Goal: Transaction & Acquisition: Download file/media

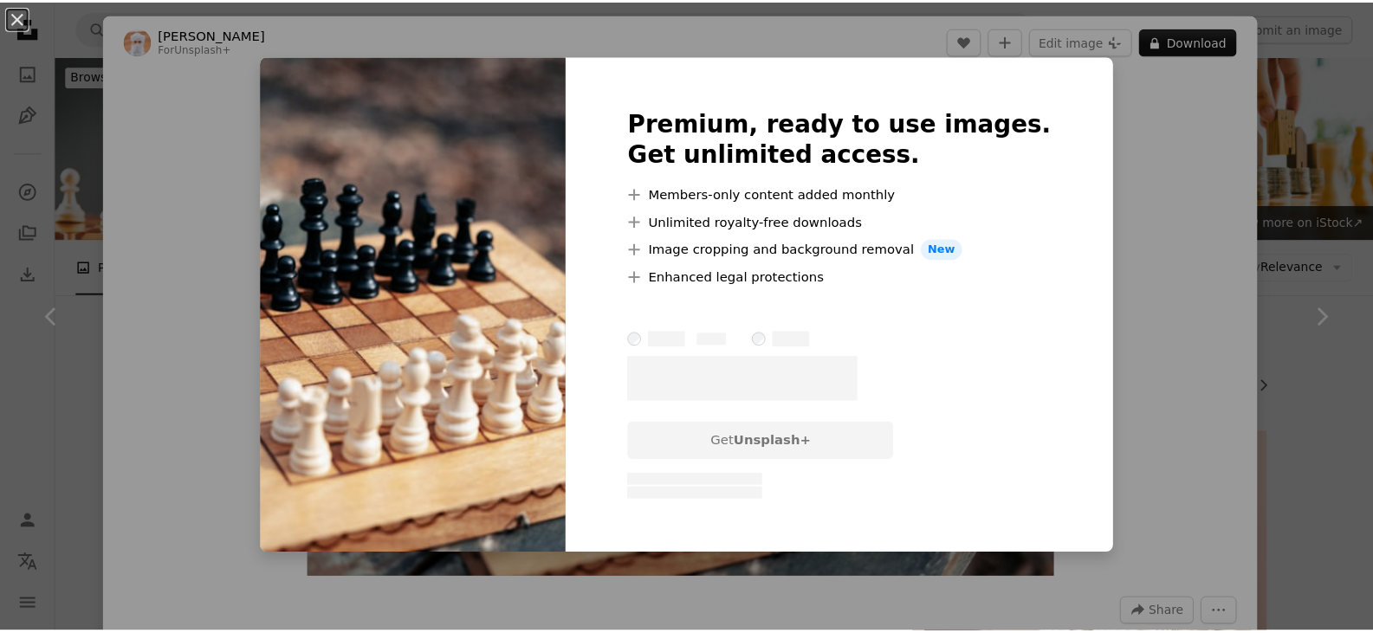
scroll to position [1126, 0]
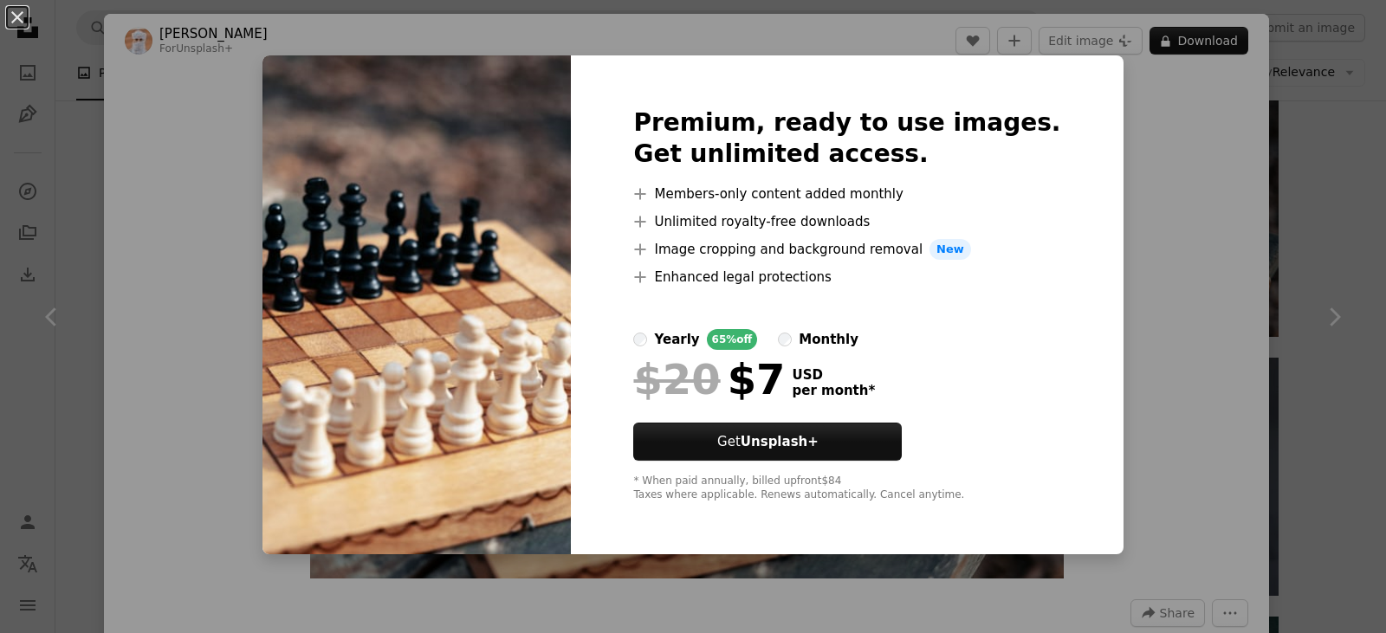
click at [1179, 390] on div "An X shape Premium, ready to use images. Get unlimited access. A plus sign Memb…" at bounding box center [693, 316] width 1386 height 633
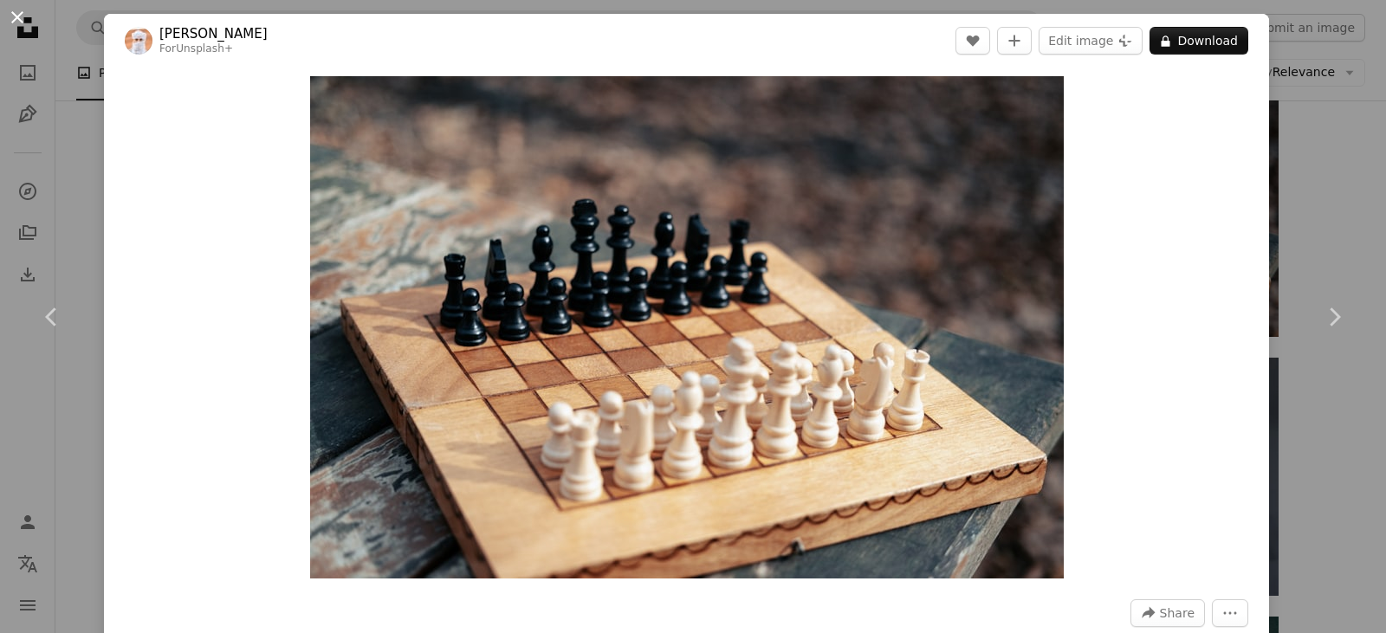
click at [7, 8] on button "An X shape" at bounding box center [17, 17] width 21 height 21
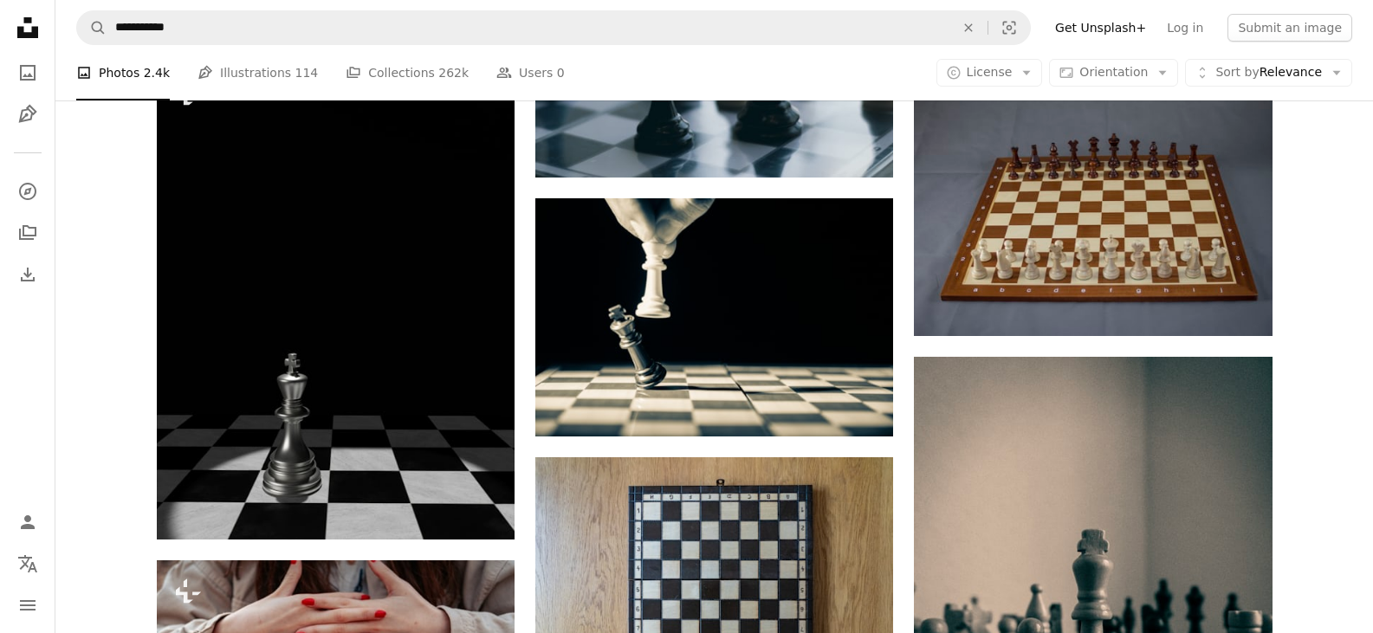
scroll to position [1299, 0]
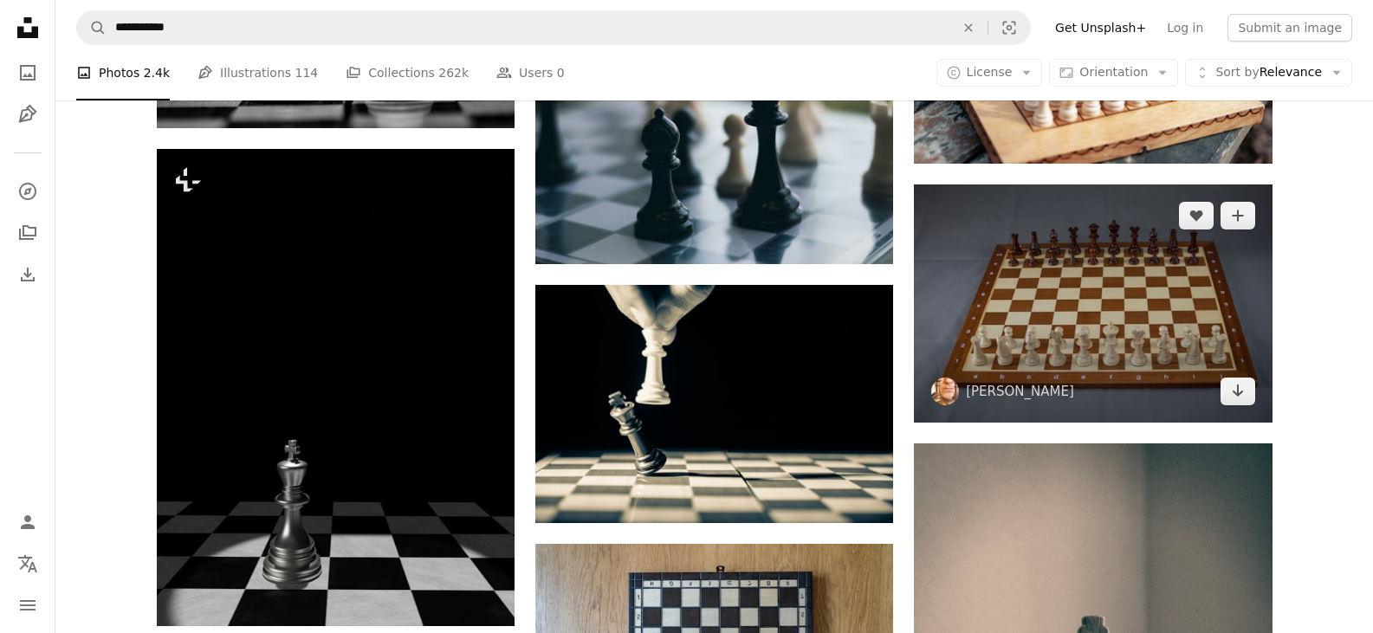
click at [1108, 298] on img at bounding box center [1093, 303] width 358 height 238
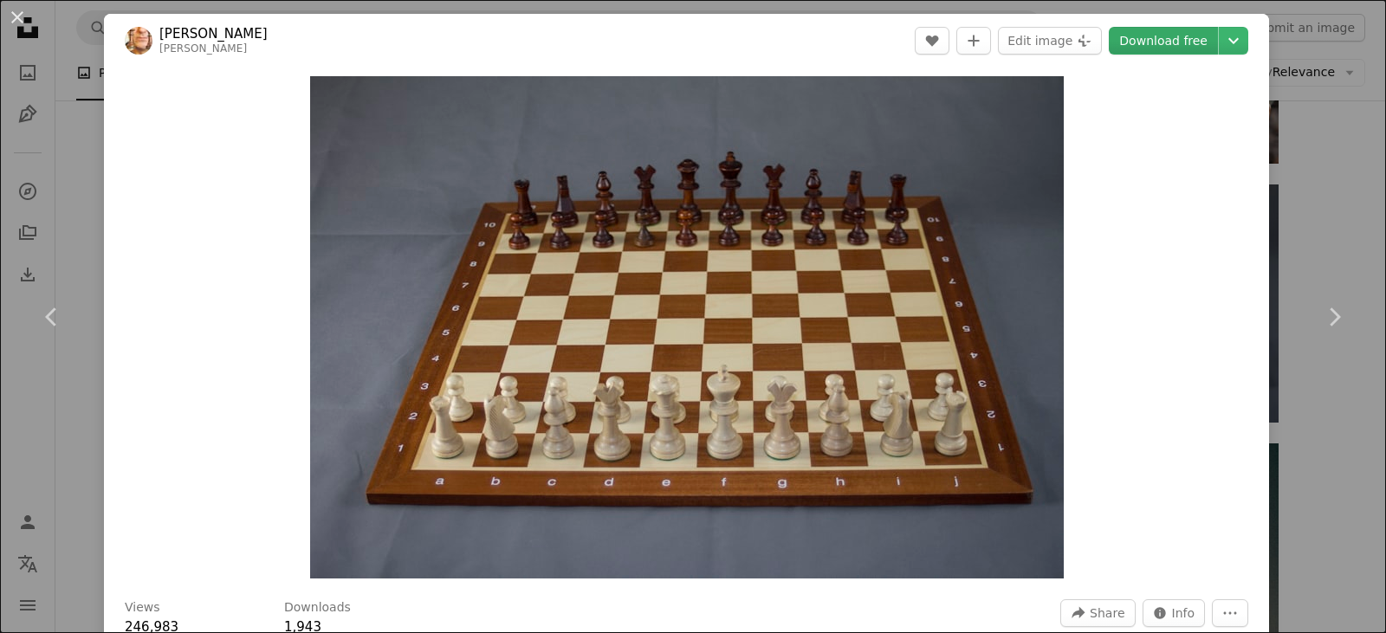
click at [1142, 43] on link "Download free" at bounding box center [1163, 41] width 109 height 28
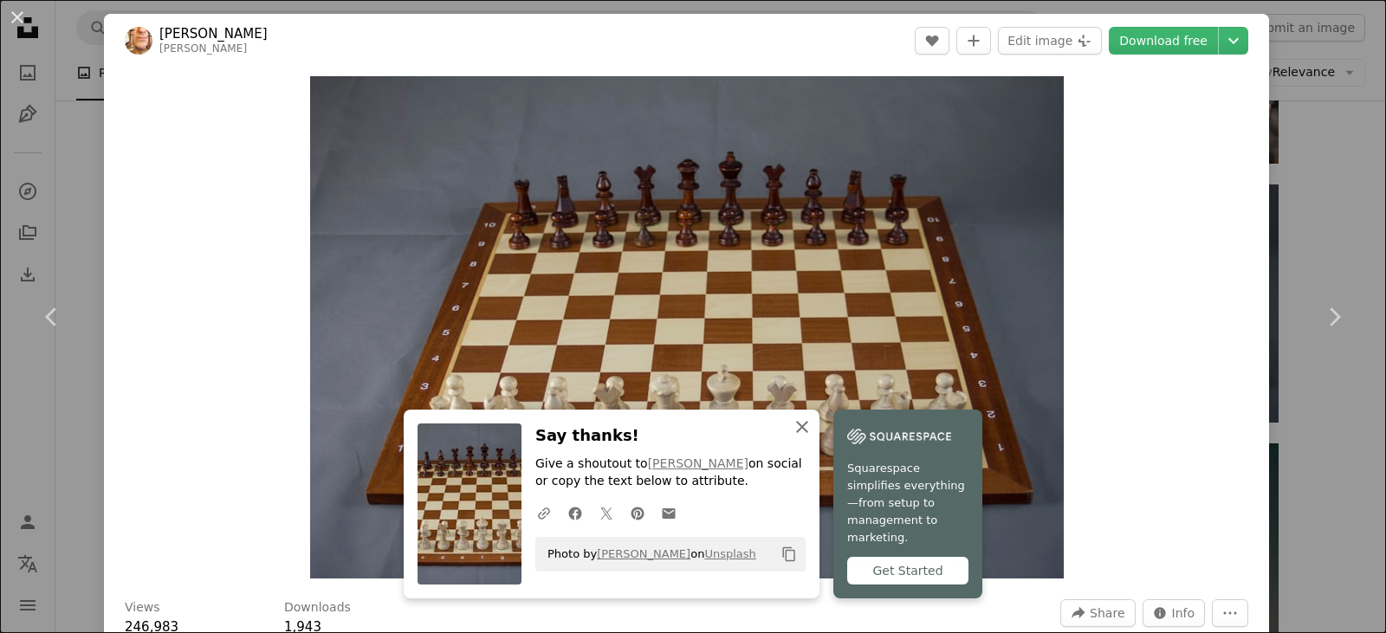
click at [796, 433] on icon "button" at bounding box center [802, 427] width 12 height 12
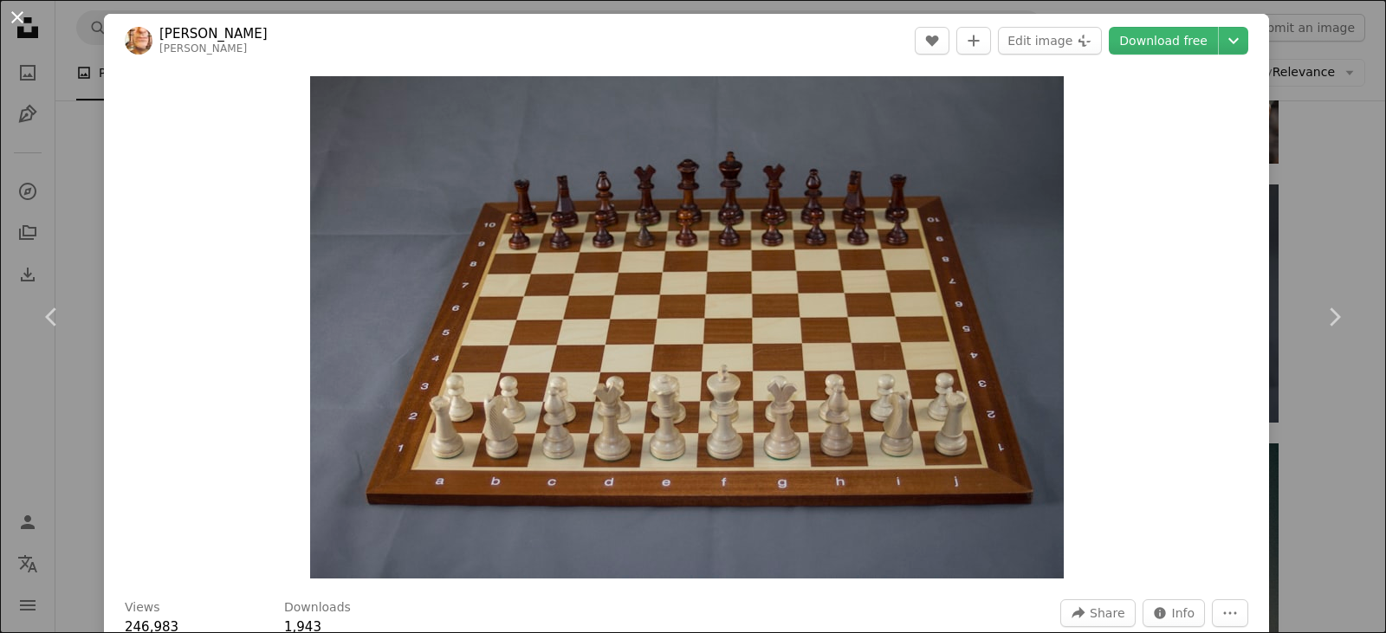
click at [21, 24] on button "An X shape" at bounding box center [17, 17] width 21 height 21
